Goal: Information Seeking & Learning: Learn about a topic

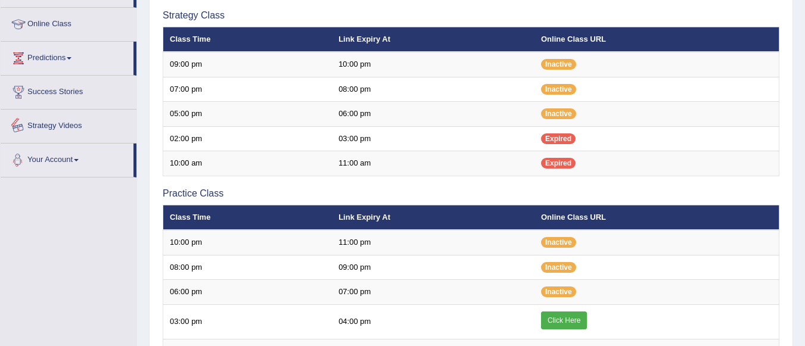
scroll to position [119, 0]
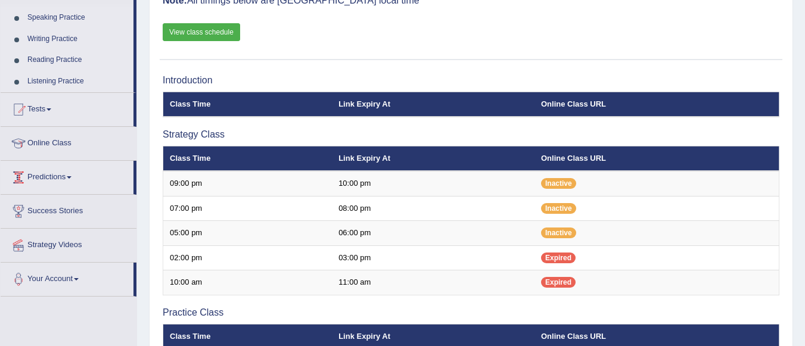
click at [58, 167] on link "Predictions" at bounding box center [67, 176] width 133 height 30
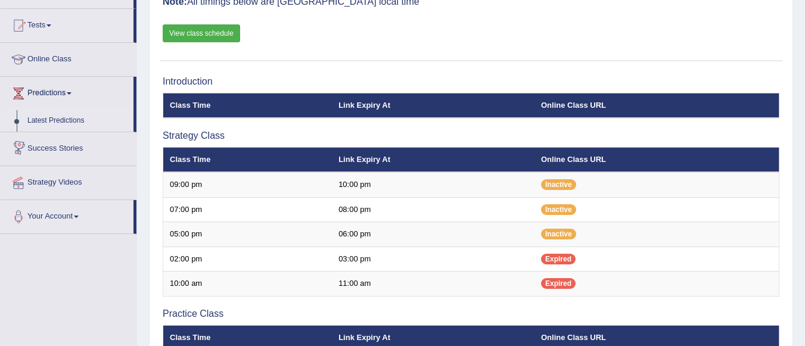
scroll to position [0, 0]
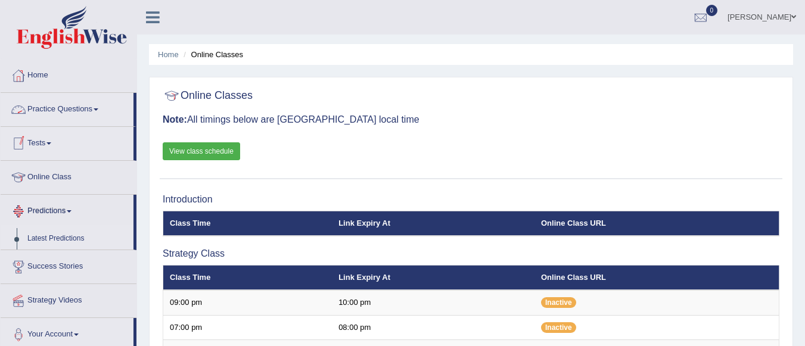
click at [73, 110] on link "Practice Questions" at bounding box center [67, 108] width 133 height 30
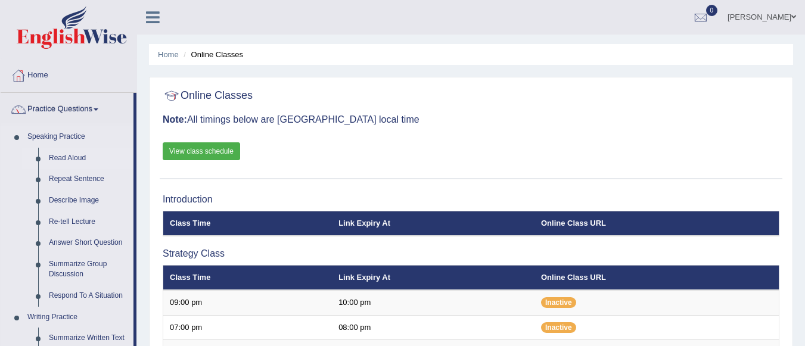
click at [69, 154] on link "Read Aloud" at bounding box center [88, 158] width 90 height 21
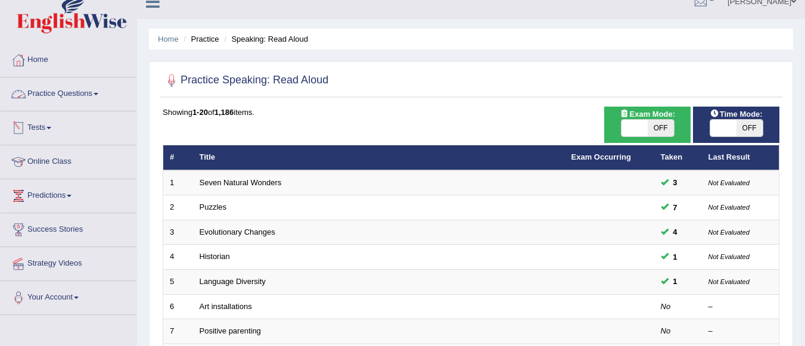
click at [70, 96] on link "Practice Questions" at bounding box center [69, 92] width 136 height 30
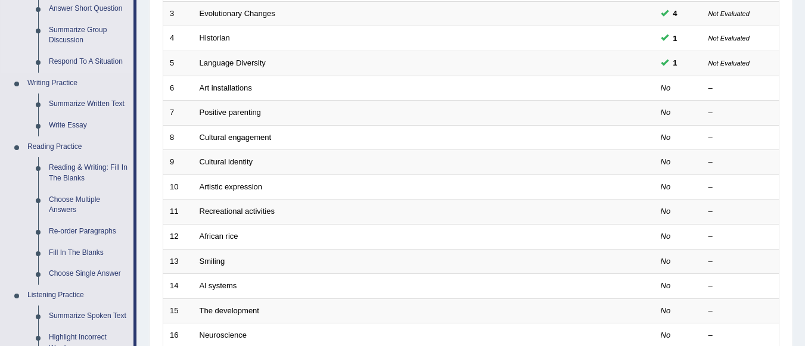
scroll to position [254, 0]
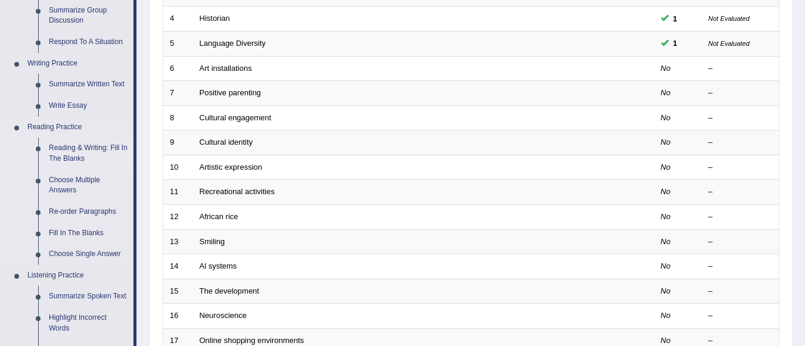
click at [76, 154] on link "Reading & Writing: Fill In The Blanks" at bounding box center [88, 154] width 90 height 32
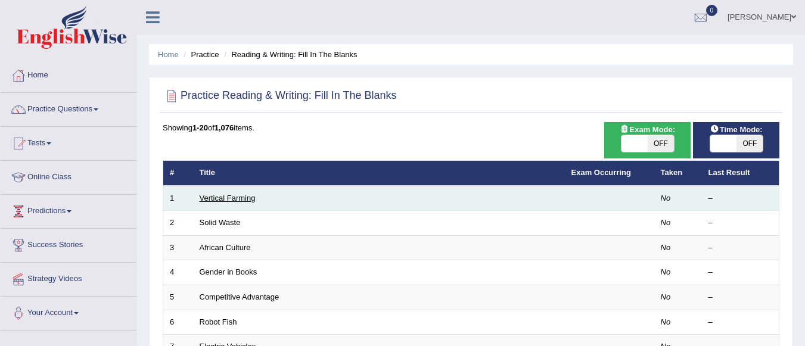
click at [216, 200] on link "Vertical Farming" at bounding box center [228, 198] width 56 height 9
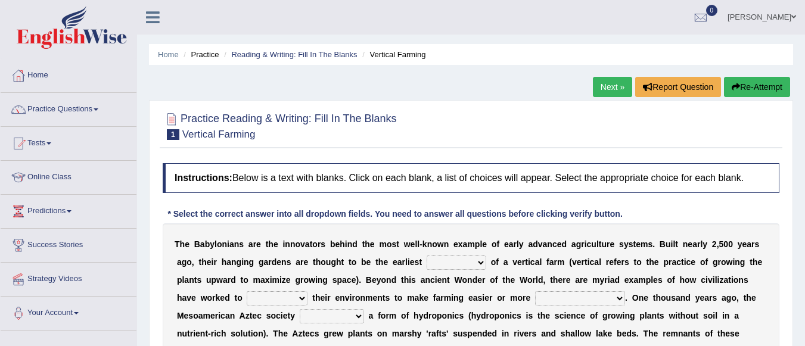
click at [478, 263] on select "prototype failure discredit protocol" at bounding box center [456, 262] width 60 height 14
select select "prototype"
click at [426, 255] on select "prototype failure discredit protocol" at bounding box center [456, 262] width 60 height 14
click at [299, 295] on select "manipulate escape respect disarrange" at bounding box center [277, 298] width 61 height 14
select select "manipulate"
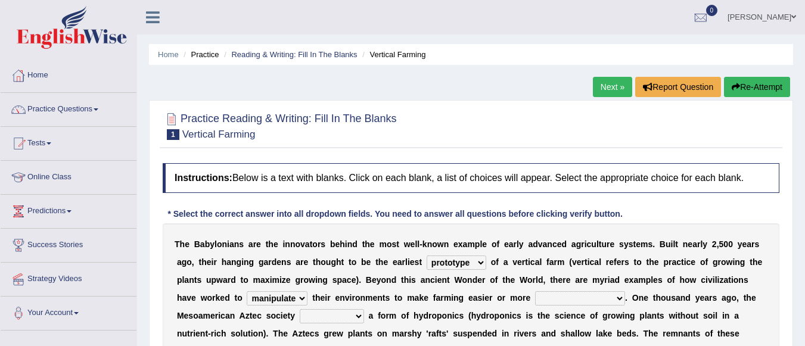
click at [247, 291] on select "manipulate escape respect disarrange" at bounding box center [277, 298] width 61 height 14
click at [582, 297] on select "productive constructive connective counterproductive" at bounding box center [580, 298] width 90 height 14
select select "productive"
click at [535, 291] on select "productive constructive connective counterproductive" at bounding box center [580, 298] width 90 height 14
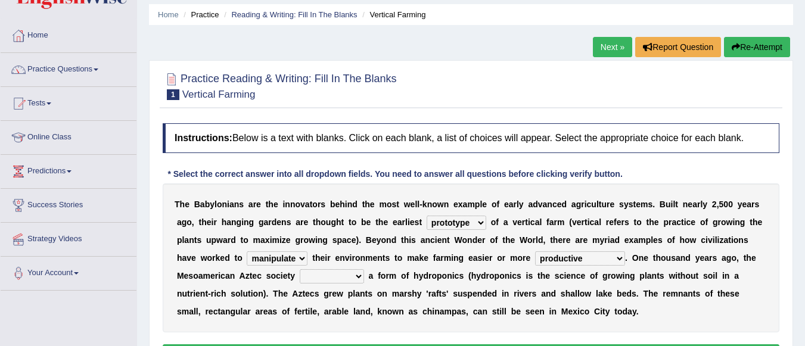
scroll to position [60, 0]
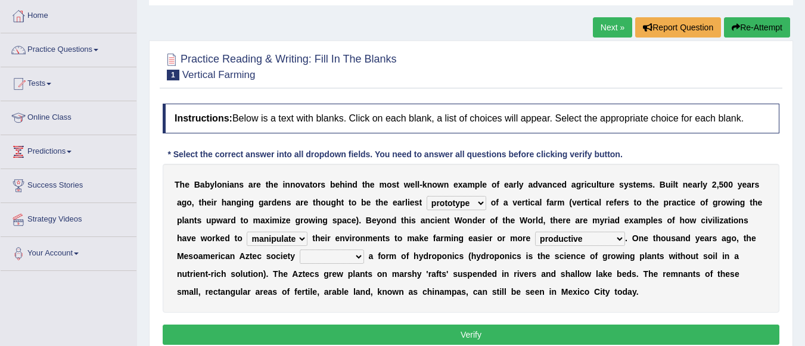
click at [346, 253] on select "domineered volunteered pioneered engineered" at bounding box center [332, 257] width 64 height 14
select select "pioneered"
click at [300, 250] on select "domineered volunteered pioneered engineered" at bounding box center [332, 257] width 64 height 14
click at [347, 256] on select "domineered volunteered pioneered engineered" at bounding box center [332, 257] width 64 height 14
click at [439, 307] on div "T h e B a b y l o n i a n s a r e t h e i n n o v a t o r s b e h i n d t h e m…" at bounding box center [471, 238] width 616 height 149
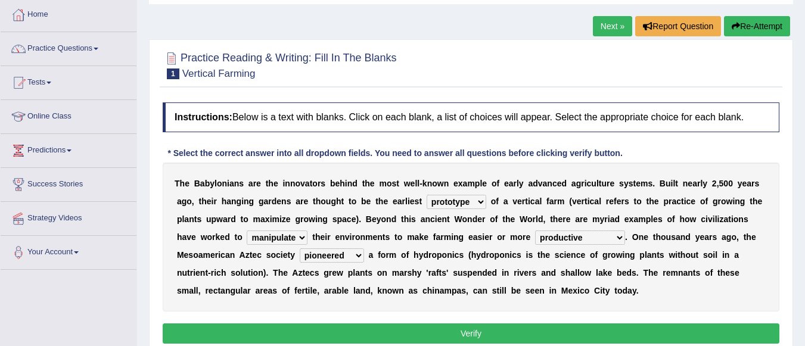
scroll to position [119, 0]
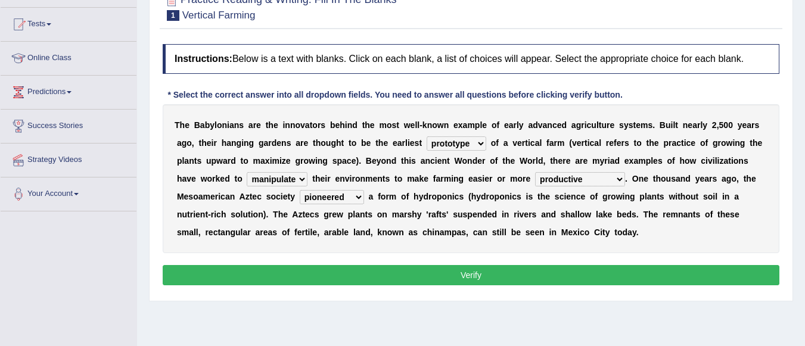
click at [442, 278] on button "Verify" at bounding box center [471, 275] width 616 height 20
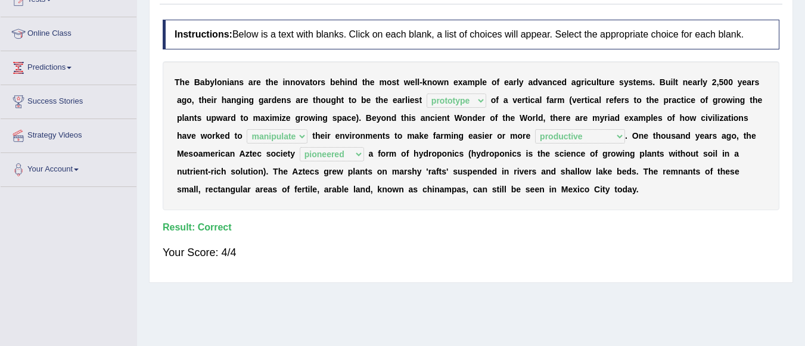
scroll to position [0, 0]
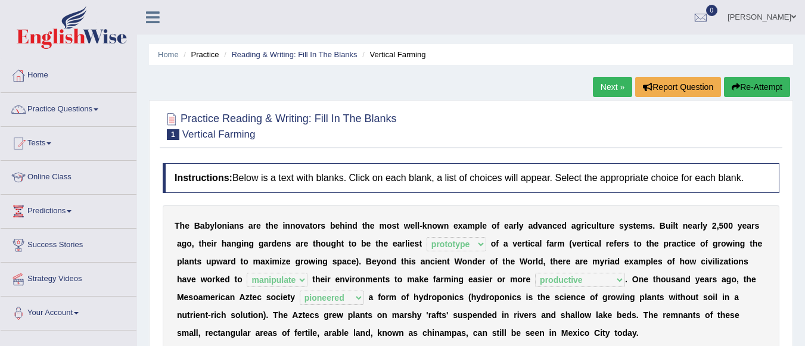
click at [608, 88] on link "Next »" at bounding box center [612, 87] width 39 height 20
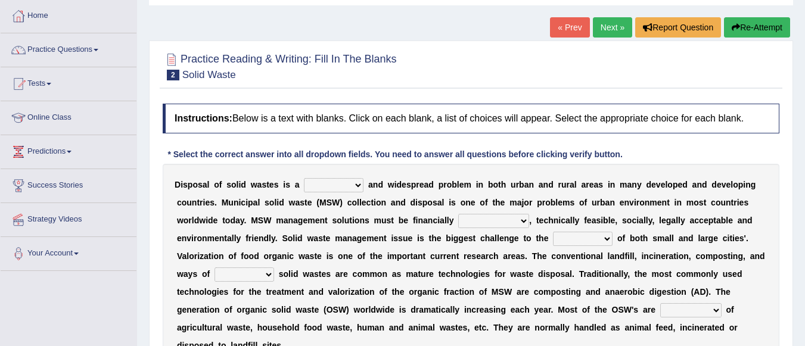
click at [493, 135] on div "Instructions: Below is a text with blanks. Click on each blank, a list of choic…" at bounding box center [471, 253] width 622 height 310
click at [357, 189] on select "slanting stinging stalling shafting" at bounding box center [334, 185] width 60 height 14
select select "stinging"
click at [304, 178] on select "slanting stinging stalling shafting" at bounding box center [334, 185] width 60 height 14
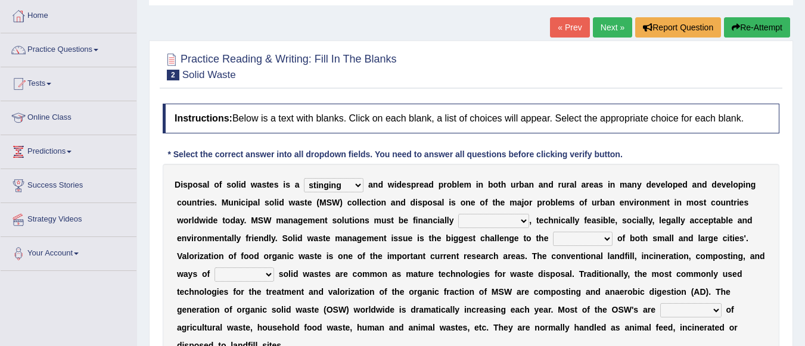
click at [354, 190] on select "slanting stinging stalling shafting" at bounding box center [334, 185] width 60 height 14
click at [304, 178] on select "slanting stinging stalling shafting" at bounding box center [334, 185] width 60 height 14
click at [522, 221] on select "unattainable sustainable objectionable treasonable" at bounding box center [493, 221] width 71 height 14
select select "sustainable"
click at [458, 214] on select "unattainable sustainable objectionable treasonable" at bounding box center [493, 221] width 71 height 14
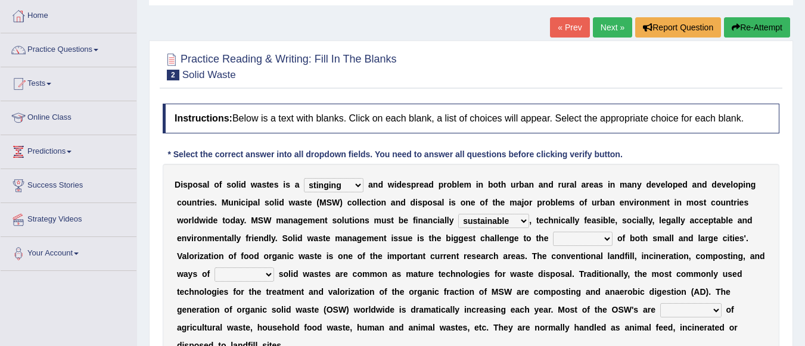
click at [594, 239] on select "plants culture authorities history" at bounding box center [583, 239] width 60 height 14
select select "authorities"
click at [553, 232] on select "plants culture authorities history" at bounding box center [583, 239] width 60 height 14
click at [250, 272] on select "reserving preserving deserving handling" at bounding box center [244, 274] width 60 height 14
select select "handling"
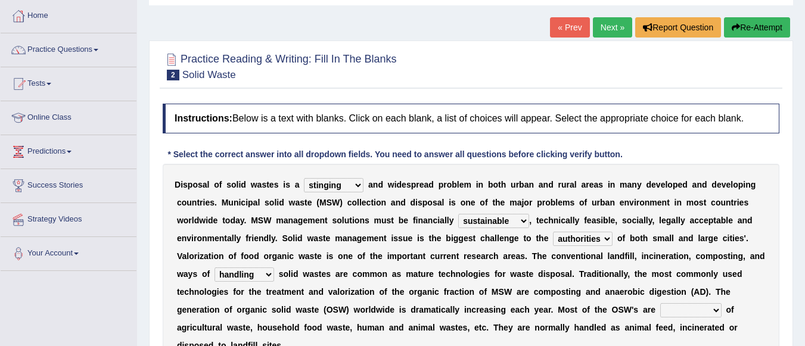
click at [214, 267] on select "reserving preserving deserving handling" at bounding box center [244, 274] width 60 height 14
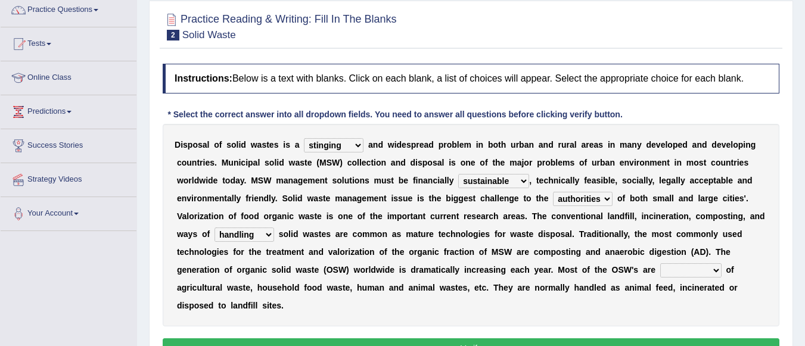
scroll to position [119, 0]
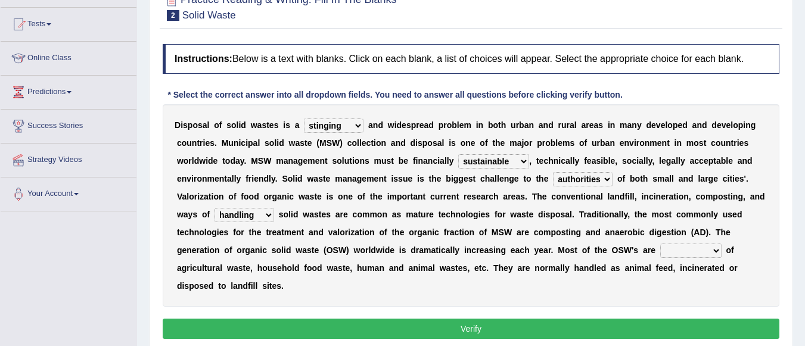
click at [712, 253] on select "composed disposed composing disposing" at bounding box center [690, 251] width 61 height 14
select select "composing"
click at [660, 244] on select "composed disposed composing disposing" at bounding box center [690, 251] width 61 height 14
click at [694, 329] on button "Verify" at bounding box center [471, 329] width 616 height 20
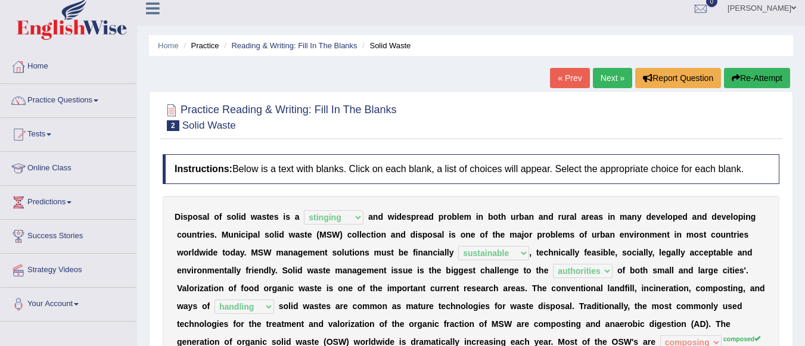
scroll to position [0, 0]
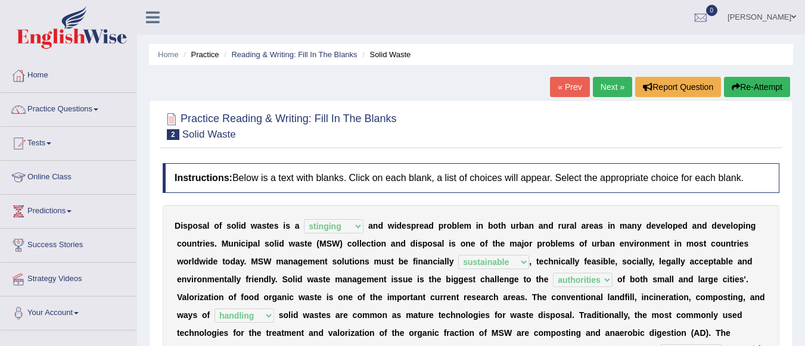
click at [606, 89] on link "Next »" at bounding box center [612, 87] width 39 height 20
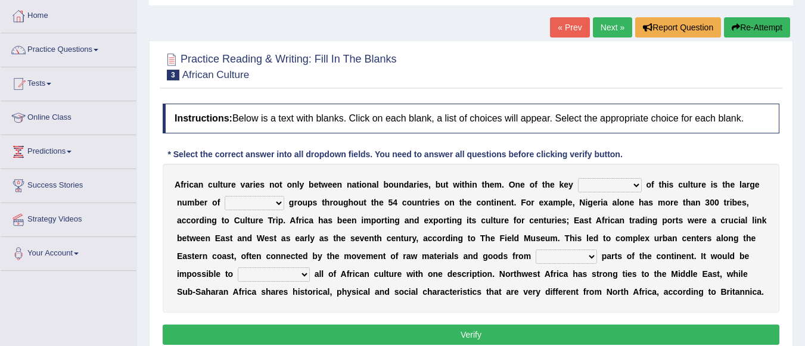
select select "issues"
click at [578, 178] on select "conjectures features issues doubts" at bounding box center [610, 185] width 64 height 14
click at [632, 183] on select "conjectures features issues doubts" at bounding box center [610, 185] width 64 height 14
click at [631, 185] on select "conjectures features issues doubts" at bounding box center [610, 185] width 64 height 14
click at [274, 198] on select "ethic ethnic eugenic epic" at bounding box center [255, 203] width 60 height 14
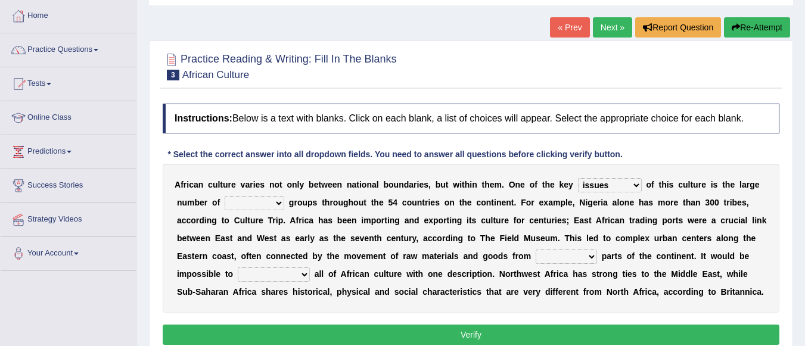
select select "ethnic"
click at [225, 196] on select "ethic ethnic eugenic epic" at bounding box center [255, 203] width 60 height 14
click at [583, 255] on select "forelocked interlocked unlocked landlocked" at bounding box center [565, 257] width 61 height 14
select select "interlocked"
click at [535, 250] on select "forelocked interlocked unlocked landlocked" at bounding box center [565, 257] width 61 height 14
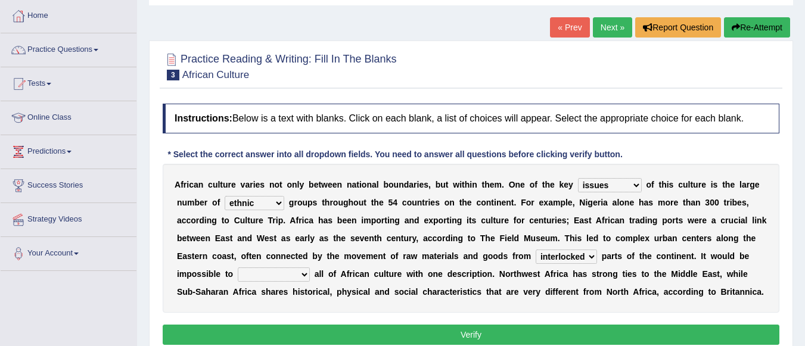
click at [300, 275] on select "characterize conceptualize symbolize synthesize" at bounding box center [274, 274] width 72 height 14
select select "conceptualize"
click at [238, 267] on select "characterize conceptualize symbolize synthesize" at bounding box center [274, 274] width 72 height 14
click at [387, 333] on button "Verify" at bounding box center [471, 335] width 616 height 20
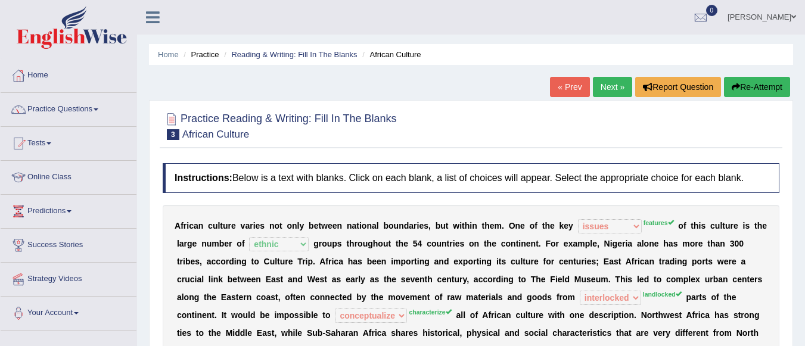
click at [769, 89] on button "Re-Attempt" at bounding box center [757, 87] width 66 height 20
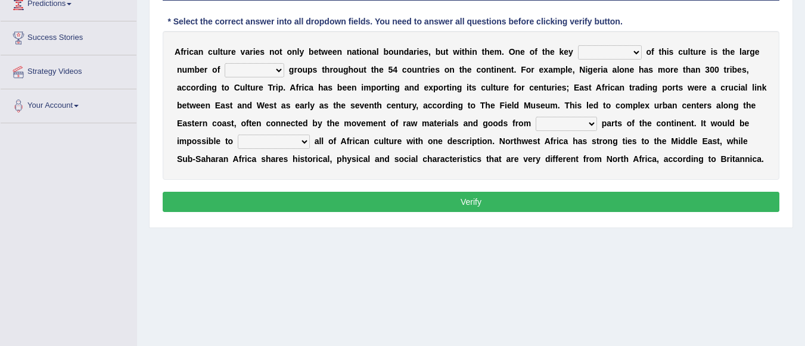
select select "features"
click at [578, 45] on select "conjectures features issues doubts" at bounding box center [610, 52] width 64 height 14
click at [630, 52] on select "conjectures features issues doubts" at bounding box center [610, 52] width 64 height 14
click at [631, 53] on select "conjectures features issues doubts" at bounding box center [610, 52] width 64 height 14
click at [273, 73] on select "ethic ethnic eugenic epic" at bounding box center [255, 70] width 60 height 14
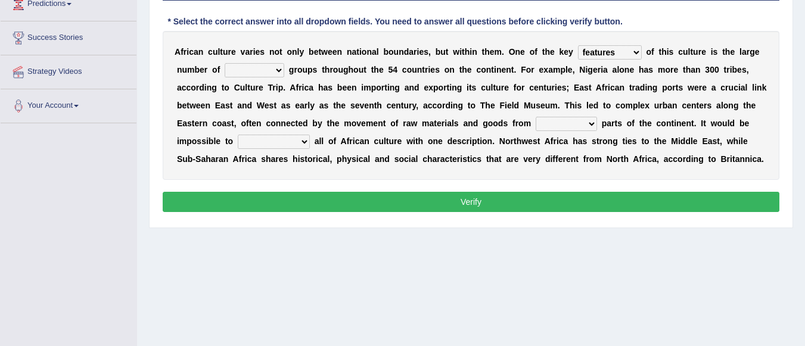
select select "ethnic"
click at [225, 63] on select "ethic ethnic eugenic epic" at bounding box center [255, 70] width 60 height 14
click at [569, 120] on select "forelocked interlocked unlocked landlocked" at bounding box center [565, 124] width 61 height 14
select select "landlocked"
click at [535, 117] on select "forelocked interlocked unlocked landlocked" at bounding box center [565, 124] width 61 height 14
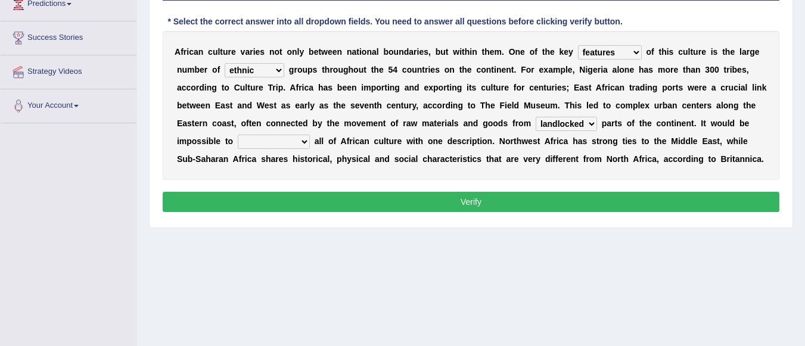
click at [292, 142] on select "characterize conceptualize symbolize synthesize" at bounding box center [274, 142] width 72 height 14
select select "characterize"
click at [238, 135] on select "characterize conceptualize symbolize synthesize" at bounding box center [274, 142] width 72 height 14
click at [368, 202] on button "Verify" at bounding box center [471, 202] width 616 height 20
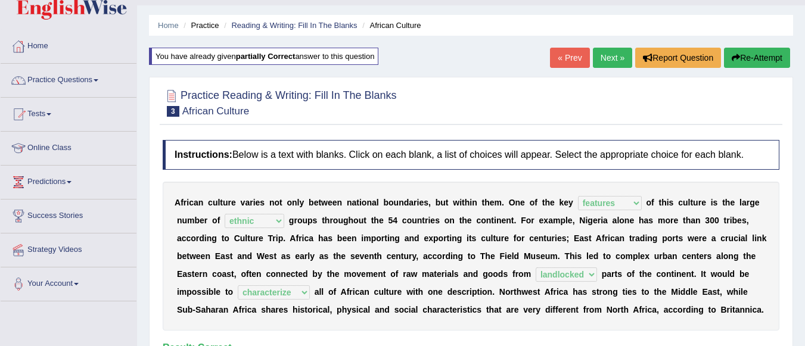
scroll to position [29, 0]
click at [610, 55] on link "Next »" at bounding box center [612, 58] width 39 height 20
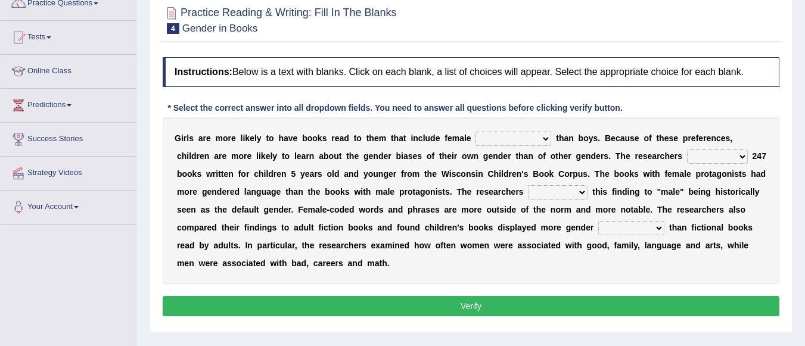
scroll to position [119, 0]
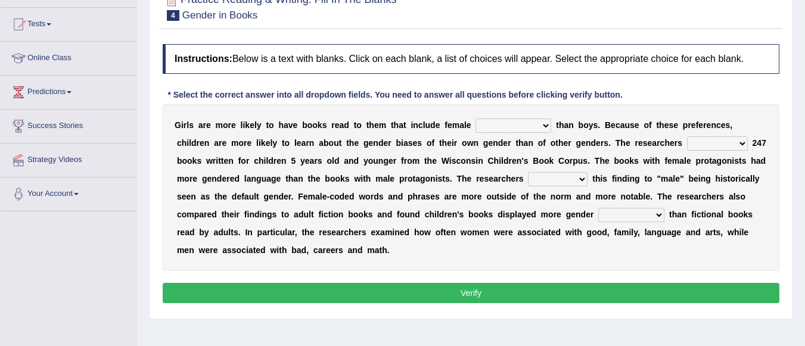
click at [504, 120] on select "protagonists cosmogonists agonists expressionists" at bounding box center [513, 126] width 76 height 14
click at [538, 125] on select "protagonists cosmogonists agonists expressionists" at bounding box center [513, 126] width 76 height 14
select select "expressionists"
click at [475, 119] on select "protagonists cosmogonists agonists expressionists" at bounding box center [513, 126] width 76 height 14
click at [725, 145] on select "hydrolyzed paralyzed catalyzed analyzed" at bounding box center [717, 143] width 61 height 14
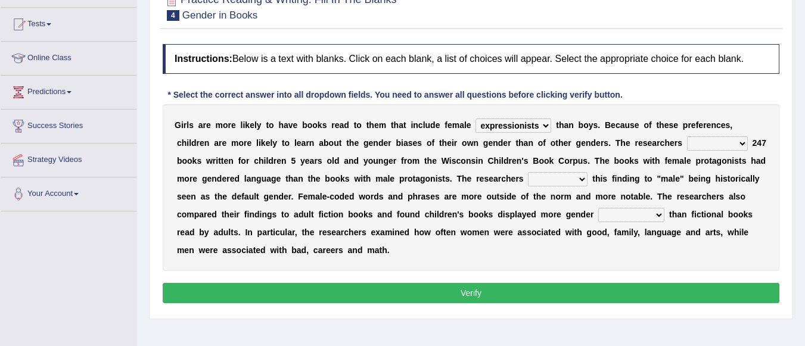
select select "analyzed"
click at [687, 136] on select "hydrolyzed paralyzed catalyzed analyzed" at bounding box center [717, 143] width 61 height 14
click at [578, 177] on select "contribute tribute distribute attribute" at bounding box center [558, 179] width 60 height 14
select select "contribute"
click at [528, 172] on select "contribute tribute distribute attribute" at bounding box center [558, 179] width 60 height 14
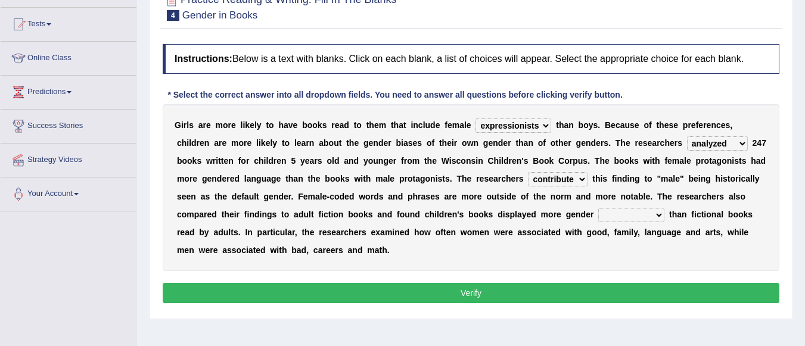
click at [655, 212] on select "stereotypes teletypes prototypes electrotypes" at bounding box center [631, 215] width 66 height 14
select select "stereotypes"
click at [598, 208] on select "stereotypes teletypes prototypes electrotypes" at bounding box center [631, 215] width 66 height 14
click at [423, 291] on button "Verify" at bounding box center [471, 293] width 616 height 20
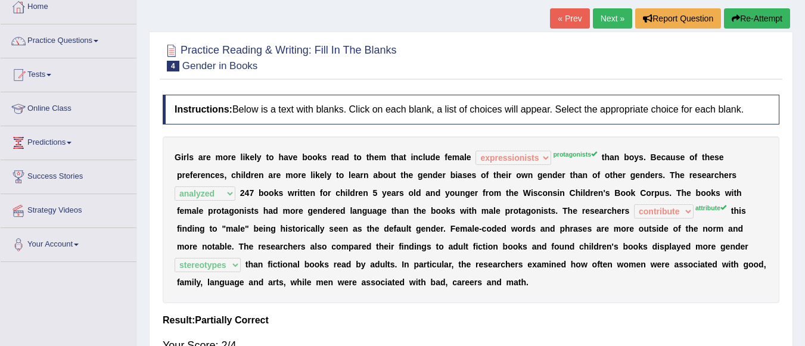
scroll to position [0, 0]
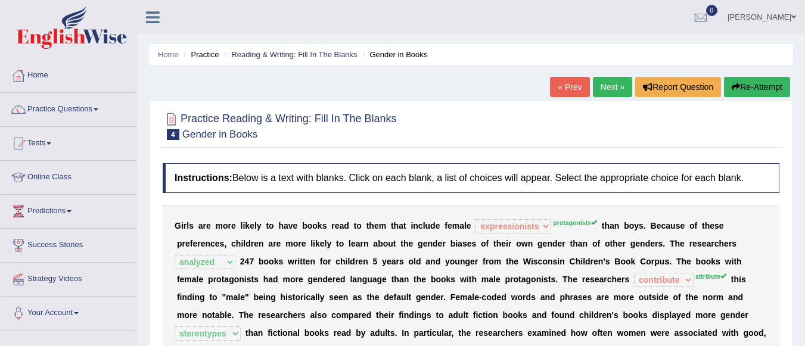
click at [604, 92] on link "Next »" at bounding box center [612, 87] width 39 height 20
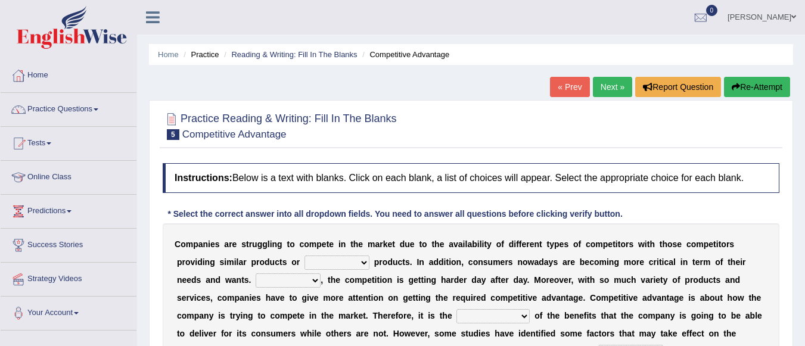
click at [366, 261] on select "constitution restitution substitution institution" at bounding box center [336, 262] width 65 height 14
select select "substitution"
click at [304, 255] on select "constitution restitution substitution institution" at bounding box center [336, 262] width 65 height 14
click at [314, 283] on select "However Instead Additionally Therefore" at bounding box center [287, 280] width 65 height 14
click at [255, 273] on select "However Instead Additionally Therefore" at bounding box center [287, 280] width 65 height 14
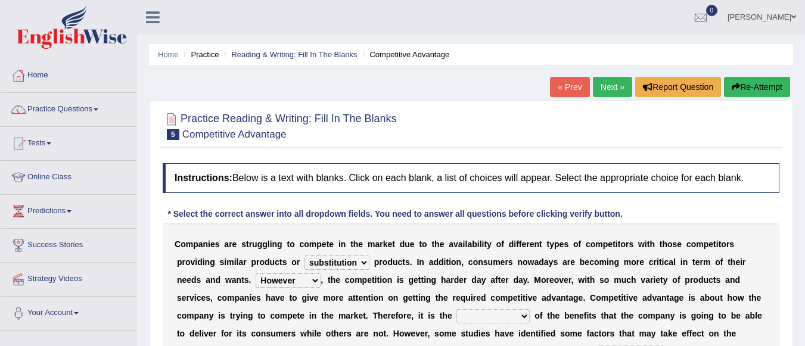
click at [306, 278] on select "However Instead Additionally Therefore" at bounding box center [287, 280] width 65 height 14
select select "Therefore"
click at [255, 273] on select "However Instead Additionally Therefore" at bounding box center [287, 280] width 65 height 14
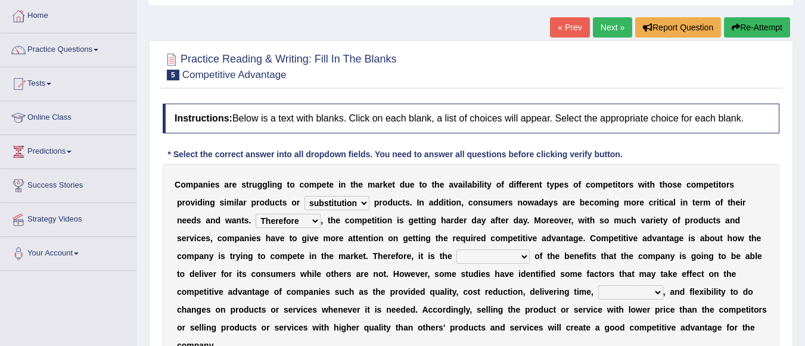
click at [510, 259] on select "dissemination ordination determination incarnation" at bounding box center [492, 257] width 73 height 14
click at [519, 257] on select "dissemination ordination determination incarnation" at bounding box center [492, 257] width 73 height 14
click at [456, 250] on select "dissemination ordination determination incarnation" at bounding box center [492, 257] width 73 height 14
click at [494, 255] on select "dissemination ordination determination incarnation" at bounding box center [492, 257] width 73 height 14
select select "dissemination"
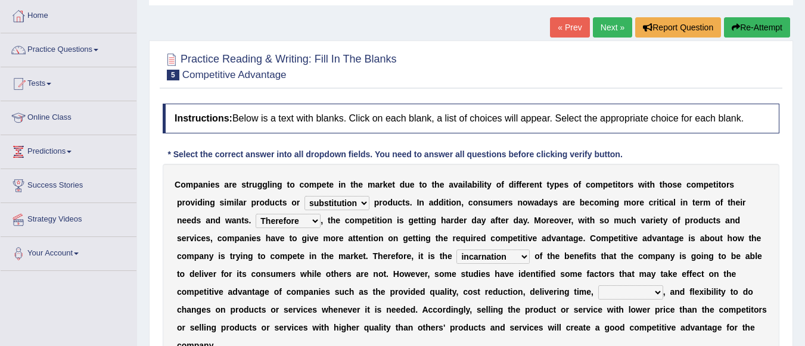
click at [456, 250] on select "dissemination ordination determination incarnation" at bounding box center [492, 257] width 73 height 14
click at [615, 292] on select "captivation aggregation deprivation innovation" at bounding box center [630, 292] width 65 height 14
click at [644, 297] on select "captivation aggregation deprivation innovation" at bounding box center [630, 292] width 65 height 14
click at [631, 289] on select "captivation aggregation deprivation innovation" at bounding box center [630, 292] width 65 height 14
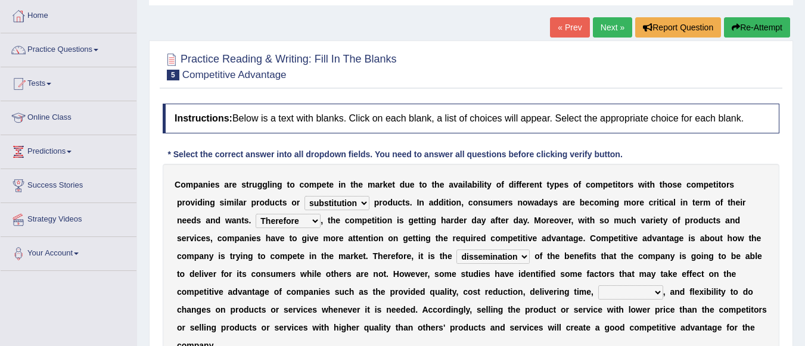
click at [631, 289] on select "captivation aggregation deprivation innovation" at bounding box center [630, 292] width 65 height 14
select select "innovation"
click at [598, 285] on select "captivation aggregation deprivation innovation" at bounding box center [630, 292] width 65 height 14
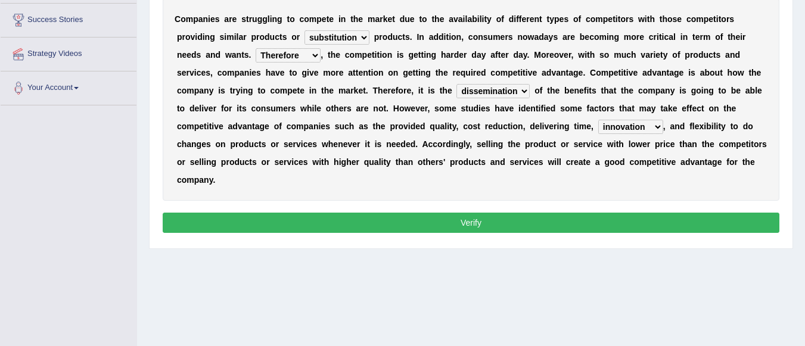
scroll to position [238, 0]
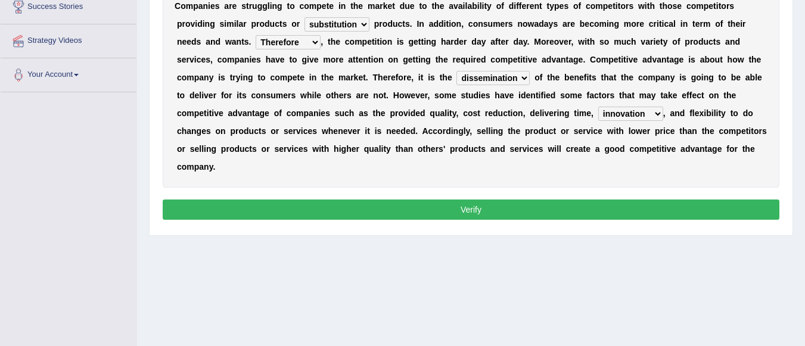
click at [546, 214] on button "Verify" at bounding box center [471, 210] width 616 height 20
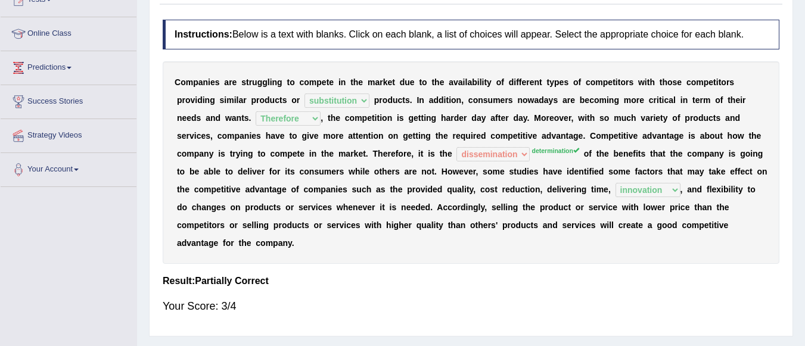
scroll to position [0, 0]
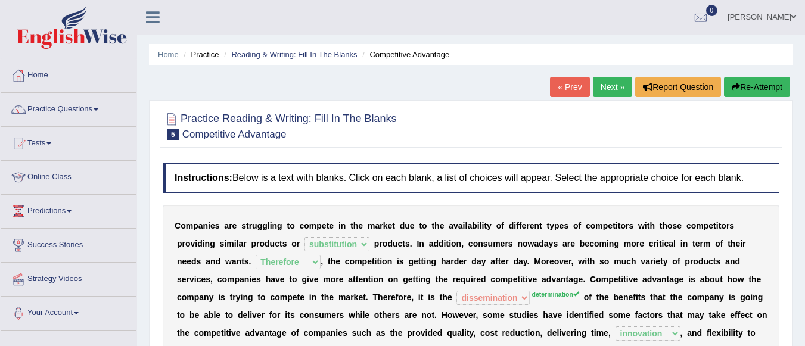
click at [613, 85] on link "Next »" at bounding box center [612, 87] width 39 height 20
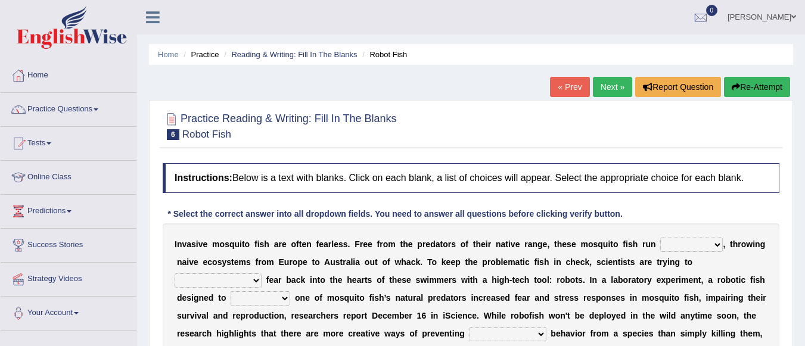
click at [708, 247] on select "occupant flippant rampant concordant" at bounding box center [691, 245] width 63 height 14
click at [707, 245] on select "occupant flippant rampant concordant" at bounding box center [691, 245] width 63 height 14
click at [692, 244] on select "occupant flippant rampant concordant" at bounding box center [691, 245] width 63 height 14
select select "rampant"
click at [660, 238] on select "occupant flippant rampant concordant" at bounding box center [691, 245] width 63 height 14
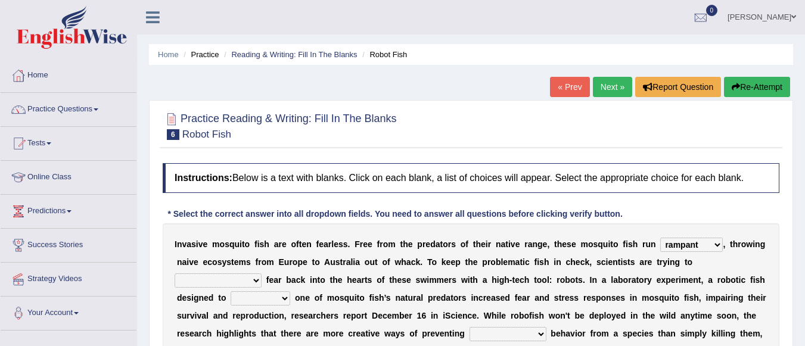
click at [261, 273] on select "accept spike strike drake" at bounding box center [217, 280] width 87 height 14
select select "drake"
click at [261, 273] on select "accept spike strike drake" at bounding box center [217, 280] width 87 height 14
click at [230, 302] on select "bequest mimic battle conquest" at bounding box center [260, 298] width 60 height 14
click at [230, 301] on select "bequest mimic battle conquest" at bounding box center [260, 298] width 60 height 14
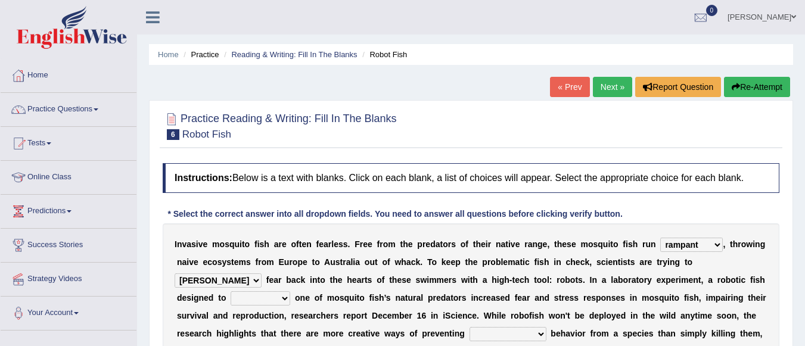
select select "bequest"
click at [230, 291] on select "bequest mimic battle conquest" at bounding box center [260, 298] width 60 height 14
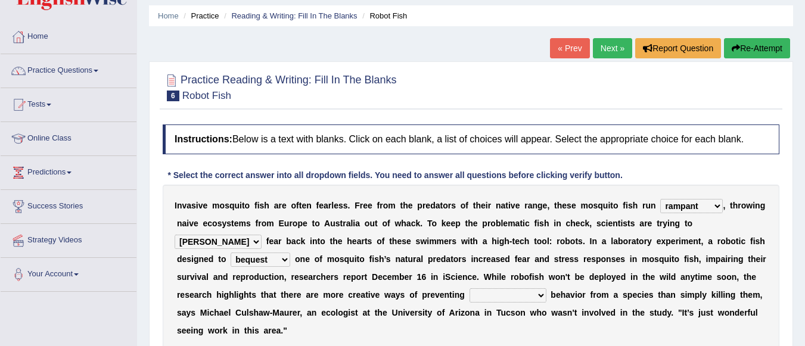
scroll to position [60, 0]
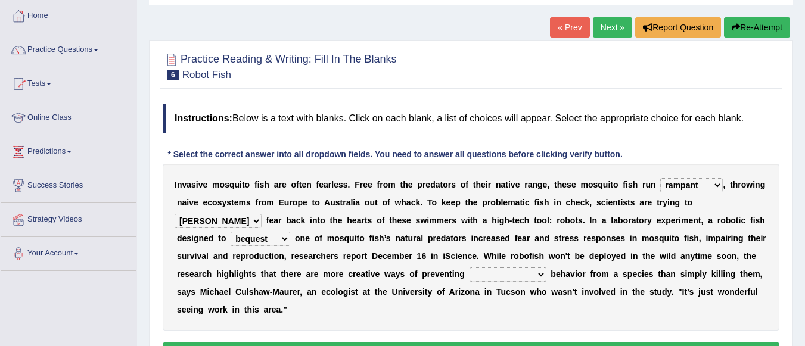
click at [474, 274] on select "unprivileged unprecedented uncharted unwanted" at bounding box center [507, 274] width 77 height 14
click at [388, 315] on div "I n v a s i v e m o s q u i t o f i s h a r e o f t e n f e a r l e s s . F r e…" at bounding box center [471, 247] width 616 height 167
click at [474, 276] on select "unprivileged unprecedented uncharted unwanted" at bounding box center [507, 274] width 77 height 14
select select "unwanted"
click at [469, 267] on select "unprivileged unprecedented uncharted unwanted" at bounding box center [507, 274] width 77 height 14
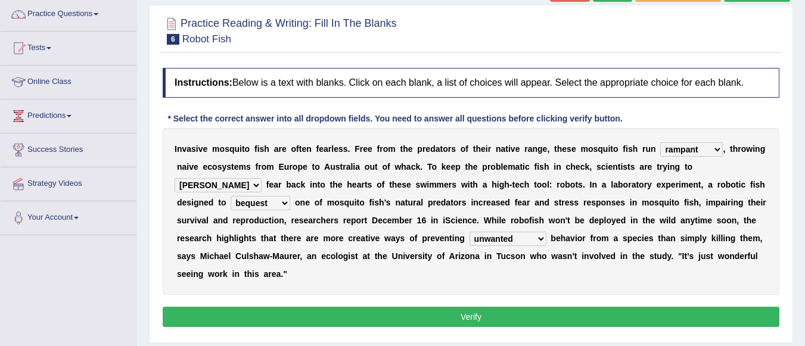
scroll to position [119, 0]
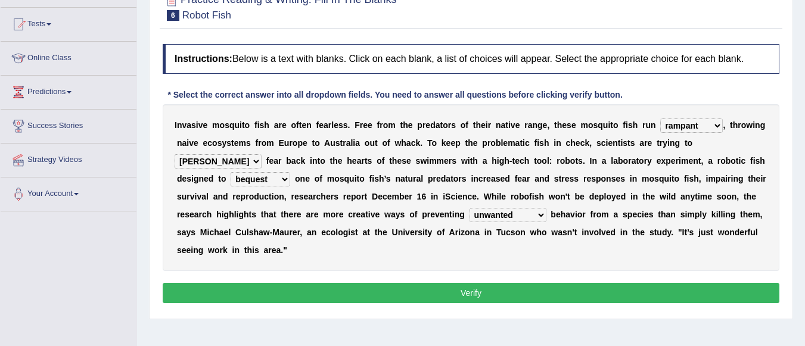
click at [455, 295] on button "Verify" at bounding box center [471, 293] width 616 height 20
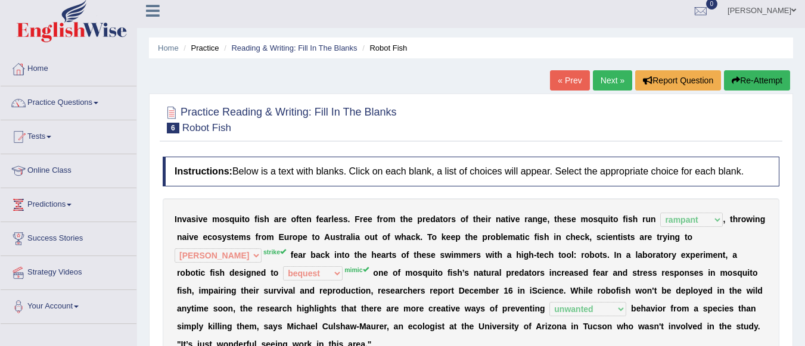
scroll to position [0, 0]
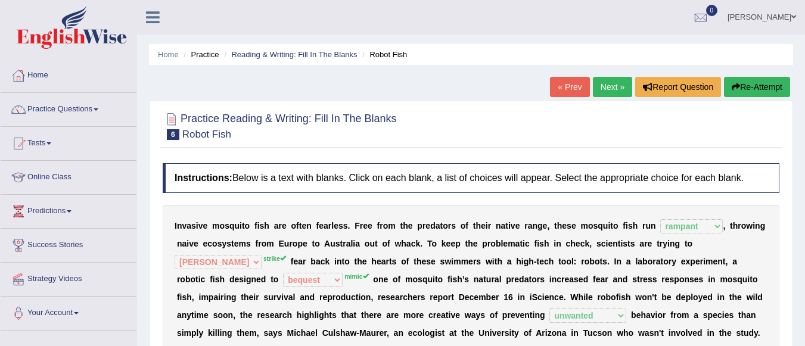
click at [605, 86] on link "Next »" at bounding box center [612, 87] width 39 height 20
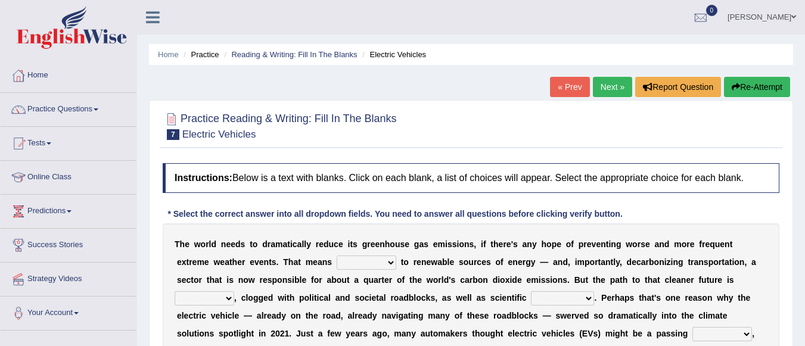
click at [379, 263] on select "grafting drafting crafting shifting" at bounding box center [366, 262] width 60 height 14
click at [394, 260] on select "grafting drafting crafting shifting" at bounding box center [366, 262] width 60 height 14
click at [385, 261] on select "grafting drafting crafting shifting" at bounding box center [366, 262] width 60 height 14
click at [336, 255] on select "grafting drafting crafting shifting" at bounding box center [366, 262] width 60 height 14
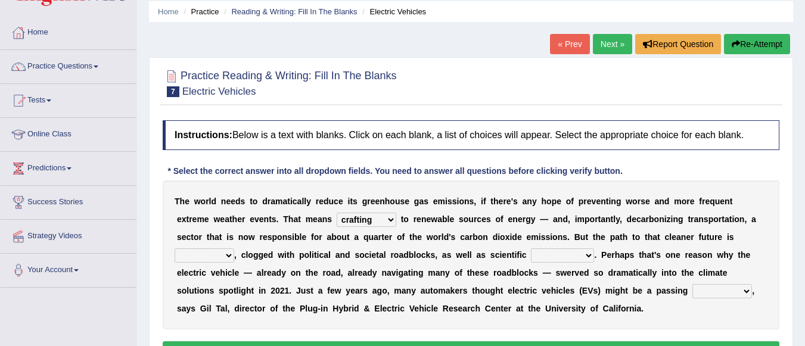
scroll to position [60, 0]
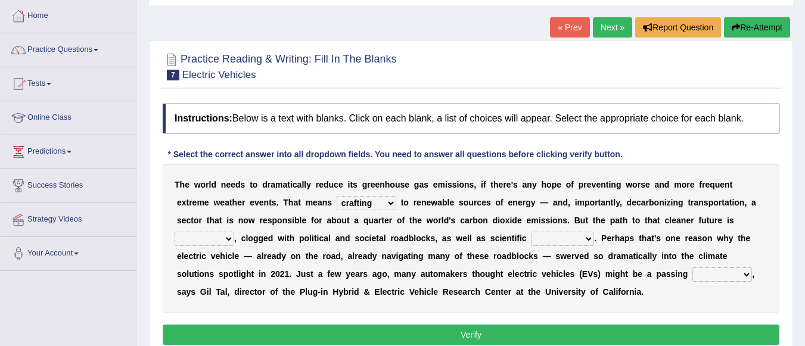
click at [374, 204] on select "grafting drafting crafting shifting" at bounding box center [366, 203] width 60 height 14
select select "drafting"
click at [336, 196] on select "grafting drafting crafting shifting" at bounding box center [366, 203] width 60 height 14
click at [222, 239] on select "daunting daunted daunt dauntless" at bounding box center [204, 239] width 60 height 14
select select "daunted"
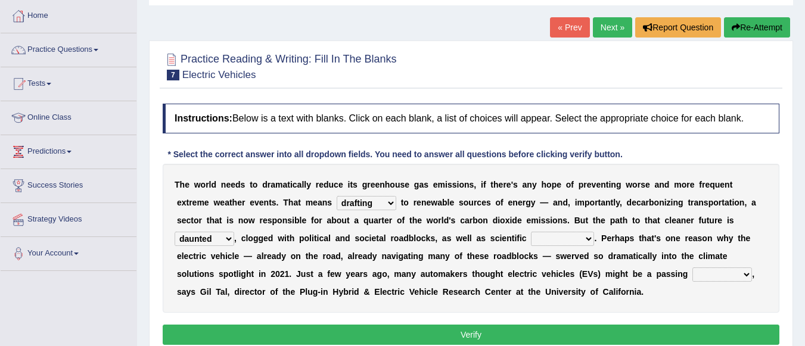
click at [174, 232] on select "daunting daunted daunt dauntless" at bounding box center [204, 239] width 60 height 14
click at [558, 238] on select "spectacles obstacles tentacles receptacles" at bounding box center [562, 239] width 63 height 14
select select "obstacles"
click at [531, 232] on select "spectacles obstacles tentacles receptacles" at bounding box center [562, 239] width 63 height 14
click at [706, 270] on select "fad gad tad lad" at bounding box center [722, 274] width 60 height 14
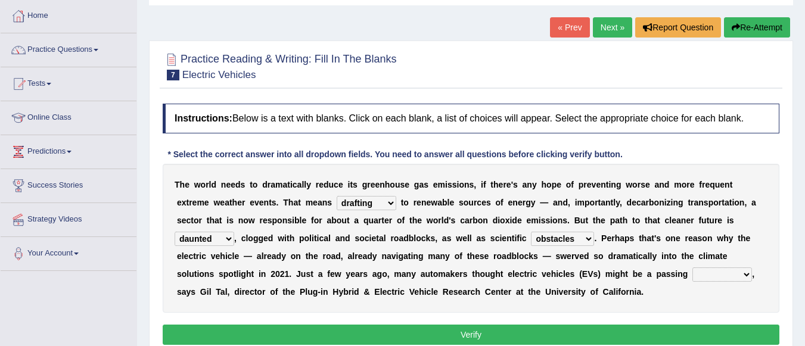
select select "gad"
click at [692, 267] on select "fad gad tad lad" at bounding box center [722, 274] width 60 height 14
click at [579, 326] on button "Verify" at bounding box center [471, 335] width 616 height 20
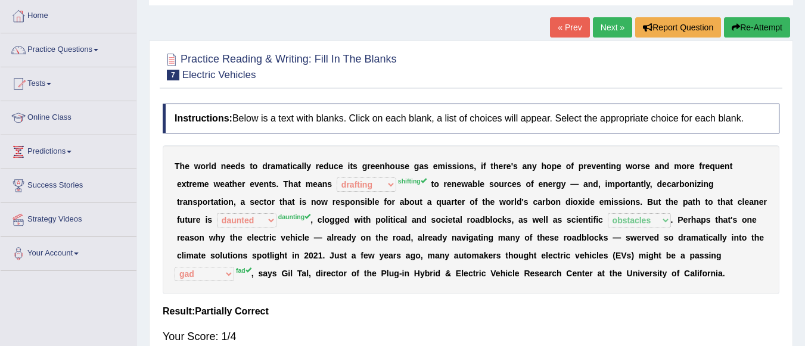
click at [747, 32] on button "Re-Attempt" at bounding box center [757, 27] width 66 height 20
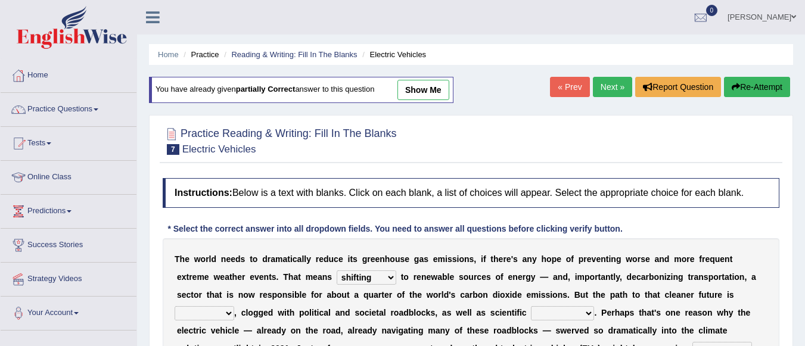
select select "shifting"
click at [222, 306] on select "daunting daunted daunt dauntless" at bounding box center [204, 313] width 60 height 14
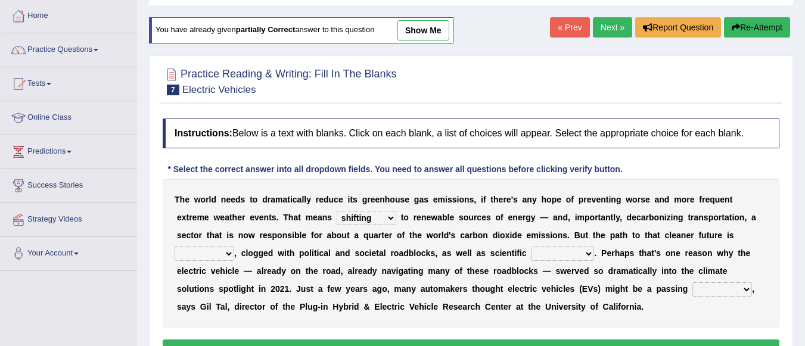
scroll to position [60, 0]
select select "daunting"
click at [174, 247] on select "daunting daunted daunt dauntless" at bounding box center [204, 254] width 60 height 14
click at [553, 255] on select "spectacles obstacles tentacles receptacles" at bounding box center [562, 254] width 63 height 14
select select "obstacles"
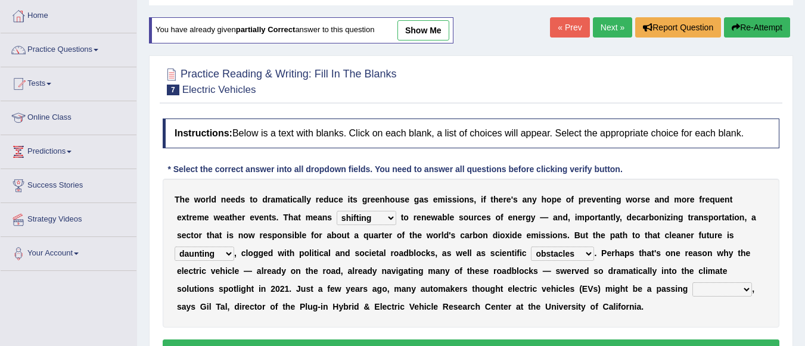
click at [531, 247] on select "spectacles obstacles tentacles receptacles" at bounding box center [562, 254] width 63 height 14
click at [715, 294] on select "fad gad tad lad" at bounding box center [722, 289] width 60 height 14
select select "fad"
click at [692, 282] on select "fad gad tad lad" at bounding box center [722, 289] width 60 height 14
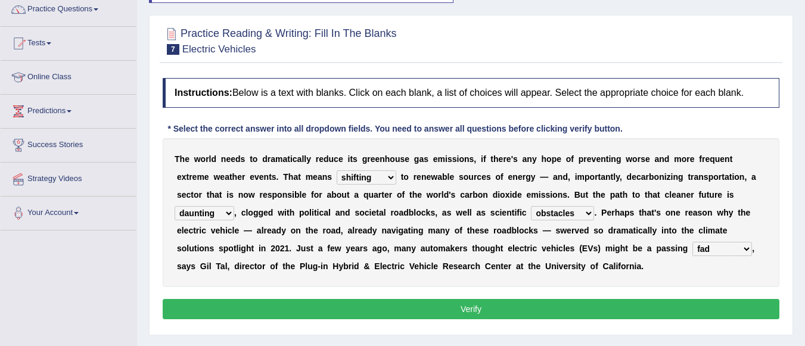
scroll to position [119, 0]
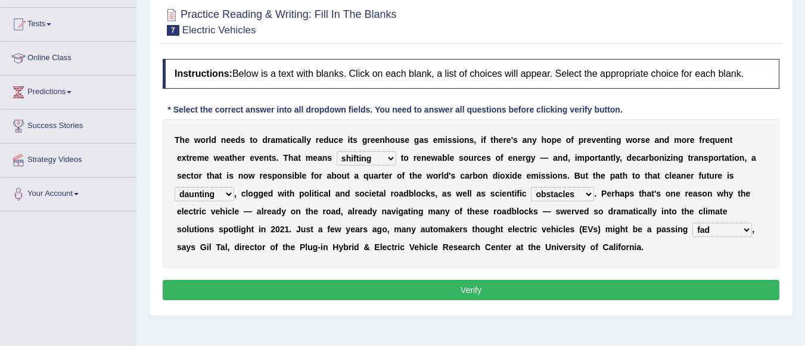
click at [416, 291] on button "Verify" at bounding box center [471, 290] width 616 height 20
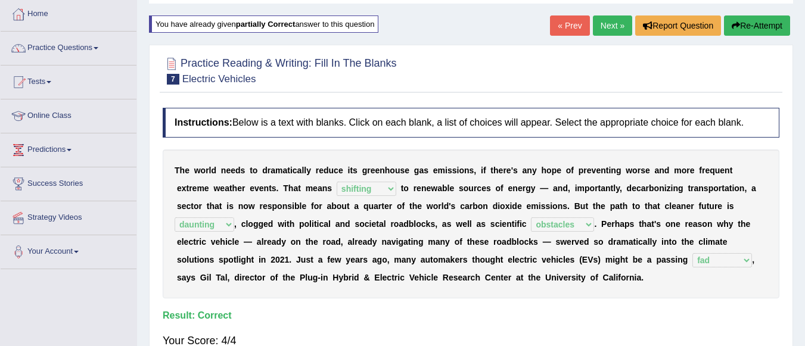
scroll to position [41, 0]
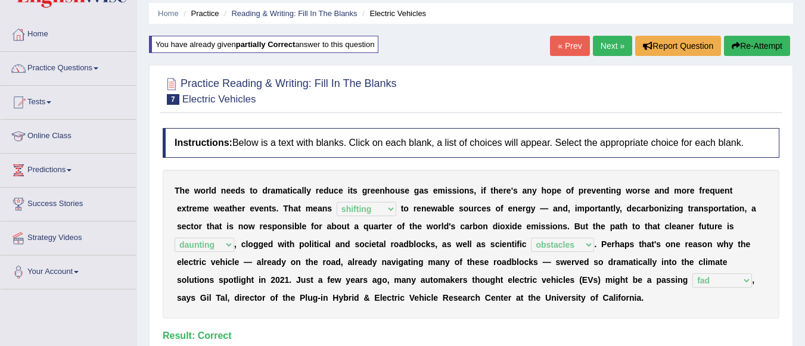
click at [614, 43] on link "Next »" at bounding box center [612, 46] width 39 height 20
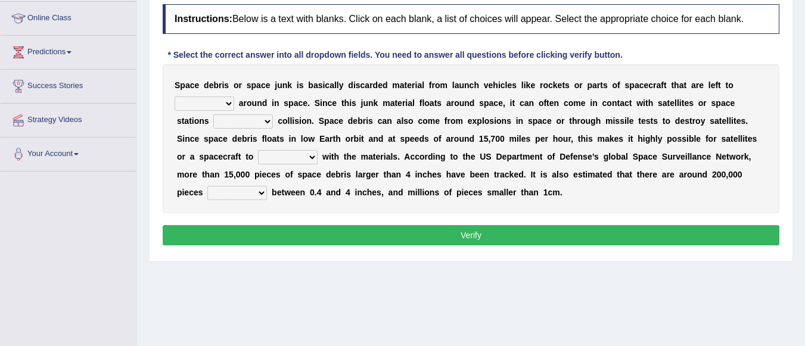
scroll to position [179, 0]
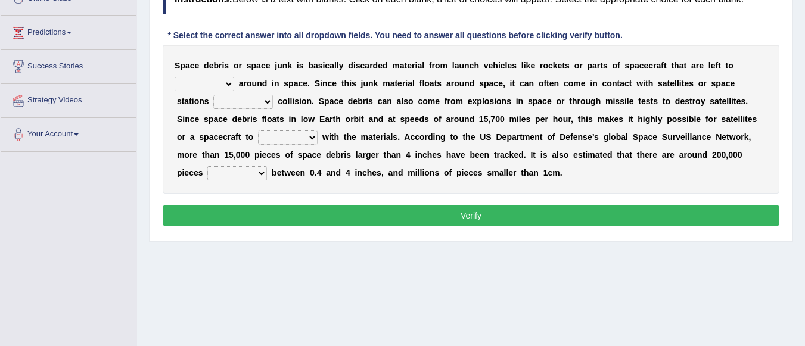
click at [204, 87] on select "twist center roam loll" at bounding box center [204, 84] width 60 height 14
select select "twist"
click at [174, 77] on select "twist center roam loll" at bounding box center [204, 84] width 60 height 14
click at [197, 83] on select "twist center roam loll" at bounding box center [204, 84] width 60 height 14
click at [254, 105] on select "risks risk risked risking" at bounding box center [243, 102] width 60 height 14
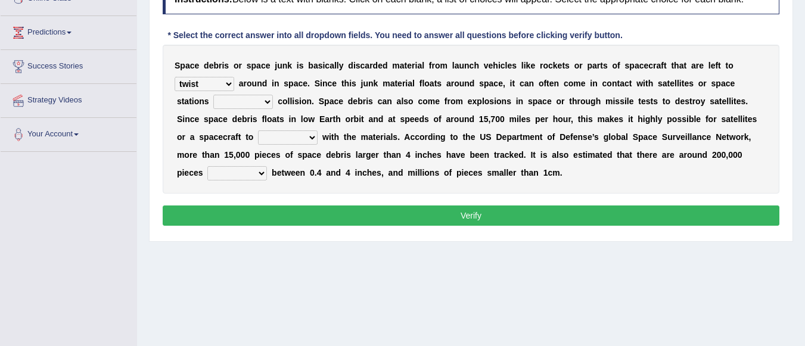
click at [254, 105] on select "risks risk risked risking" at bounding box center [243, 102] width 60 height 14
select select "risk"
click at [213, 95] on select "risks risk risked risking" at bounding box center [243, 102] width 60 height 14
click at [310, 135] on select "collect collate collide collocate" at bounding box center [288, 137] width 60 height 14
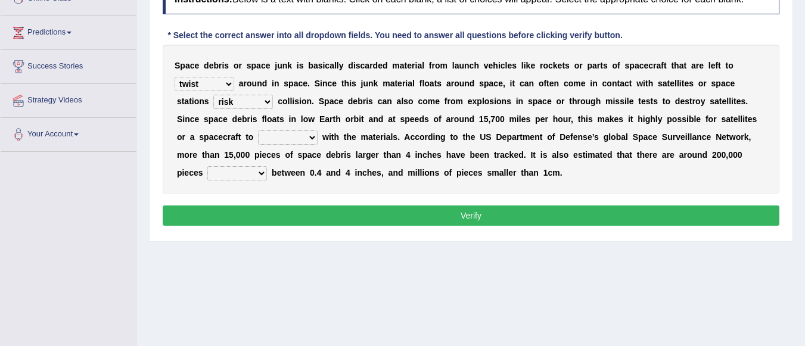
select select "collate"
click at [258, 130] on select "collect collate collide collocate" at bounding box center [288, 137] width 60 height 14
click at [253, 171] on select "sized sizing size sizes" at bounding box center [237, 173] width 60 height 14
select select "size"
click at [207, 166] on select "sized sizing size sizes" at bounding box center [237, 173] width 60 height 14
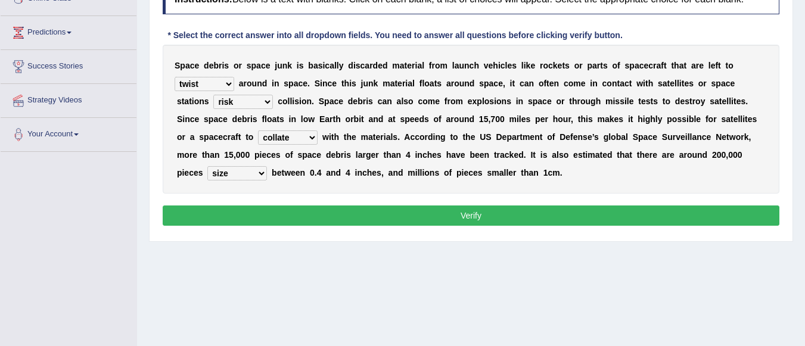
click at [308, 211] on button "Verify" at bounding box center [471, 215] width 616 height 20
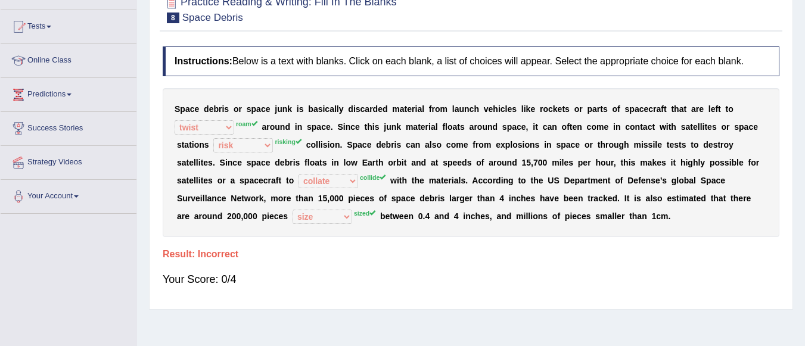
scroll to position [60, 0]
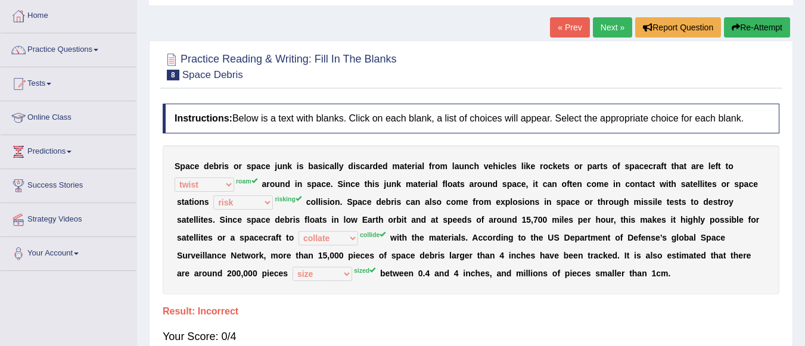
click at [752, 27] on button "Re-Attempt" at bounding box center [757, 27] width 66 height 20
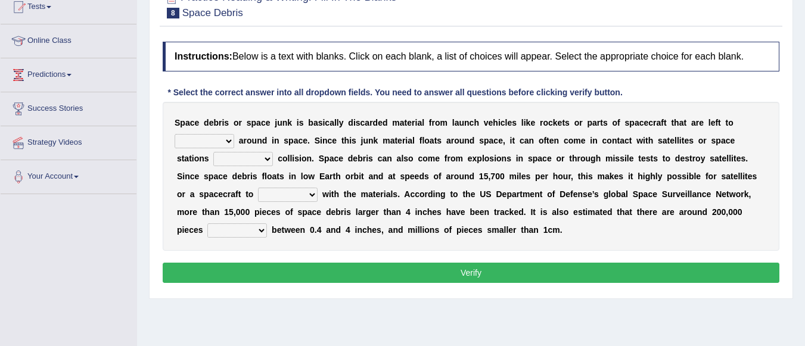
scroll to position [119, 0]
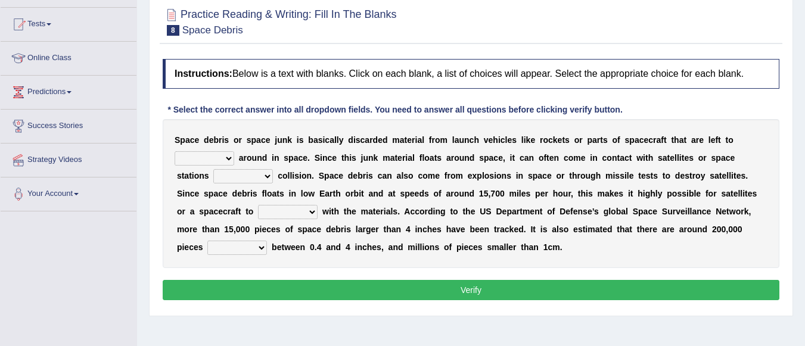
click at [220, 158] on select "twist center roam loll" at bounding box center [204, 158] width 60 height 14
select select "roam"
click at [174, 151] on select "twist center roam loll" at bounding box center [204, 158] width 60 height 14
click at [267, 177] on select "risks risk risked risking" at bounding box center [243, 176] width 60 height 14
click at [54, 52] on link "Online Class" at bounding box center [69, 57] width 136 height 30
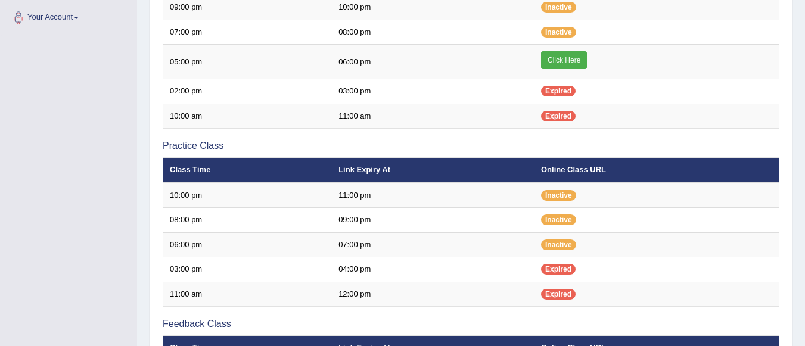
scroll to position [298, 0]
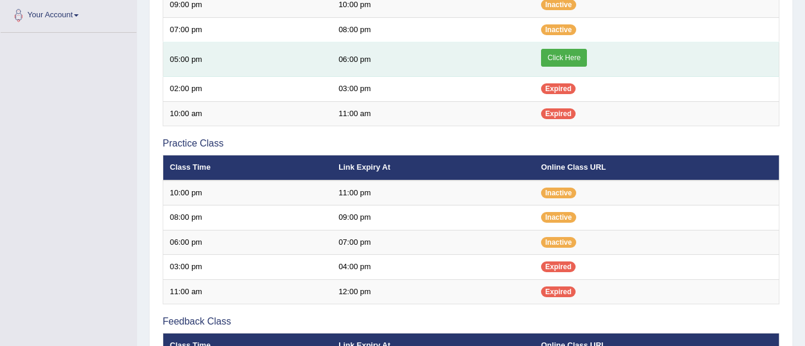
click at [566, 55] on link "Click Here" at bounding box center [564, 58] width 46 height 18
